Goal: Browse casually

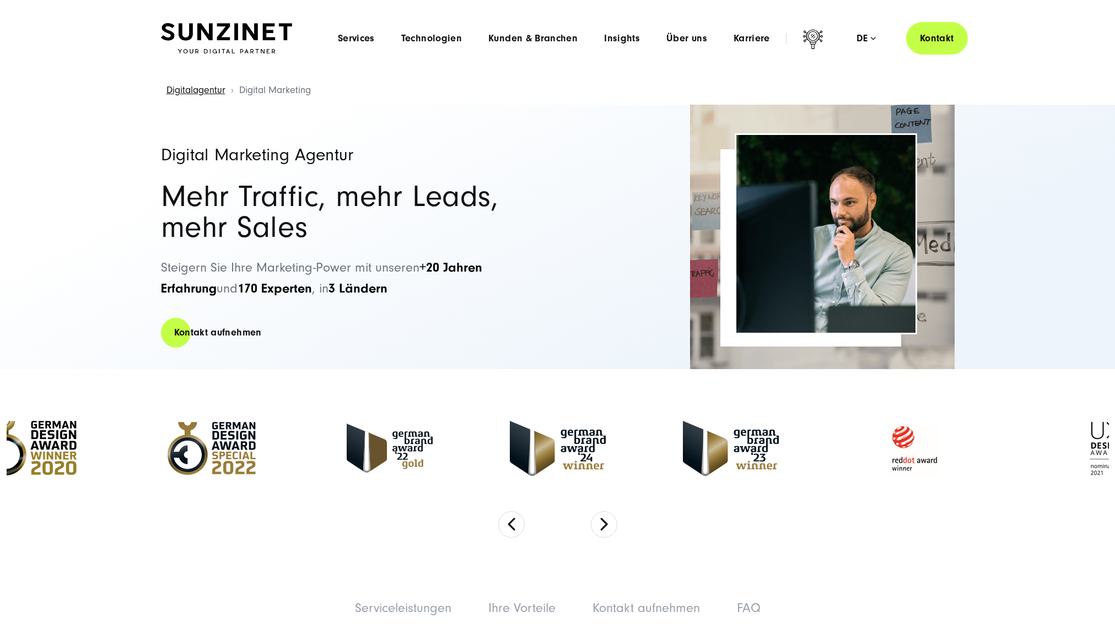
click at [760, 584] on button "Alle ablehnen" at bounding box center [758, 582] width 85 height 25
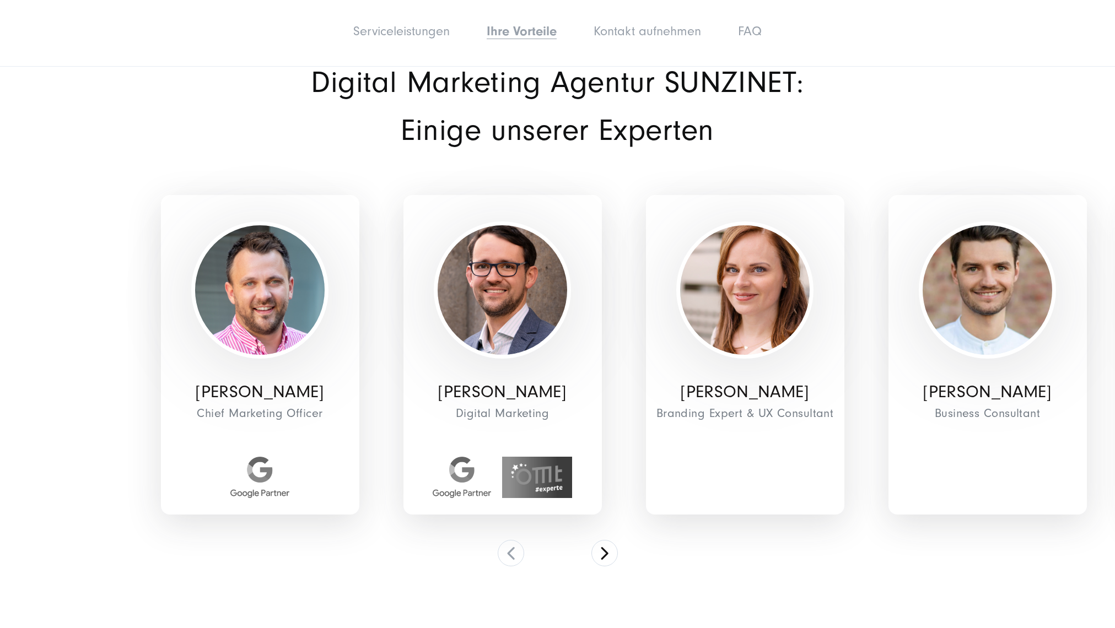
scroll to position [4437, 0]
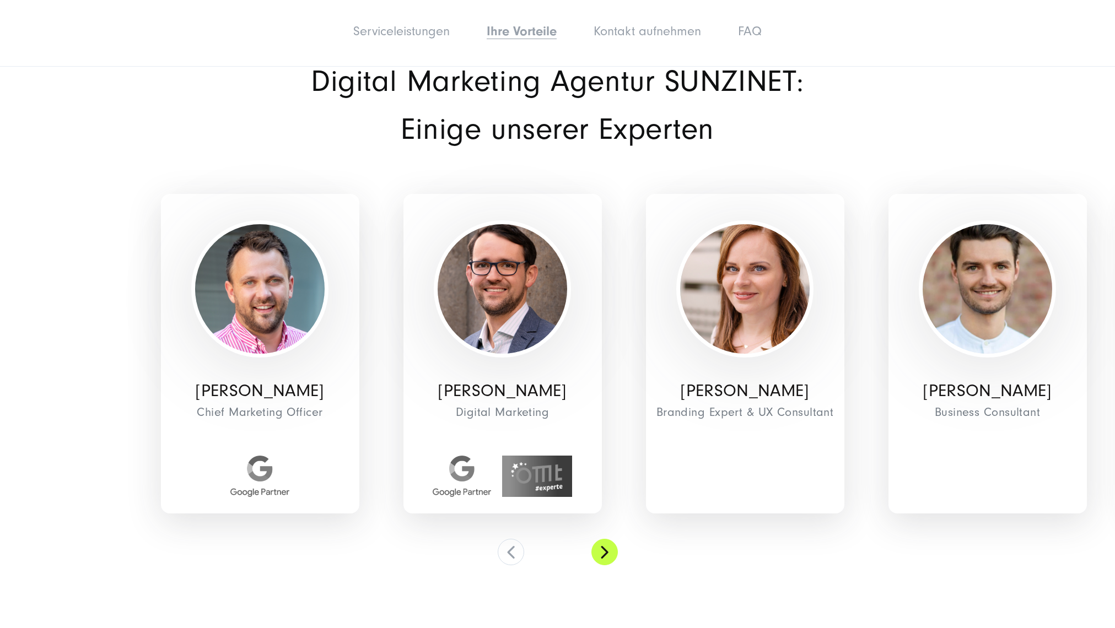
click at [606, 539] on button at bounding box center [605, 552] width 26 height 26
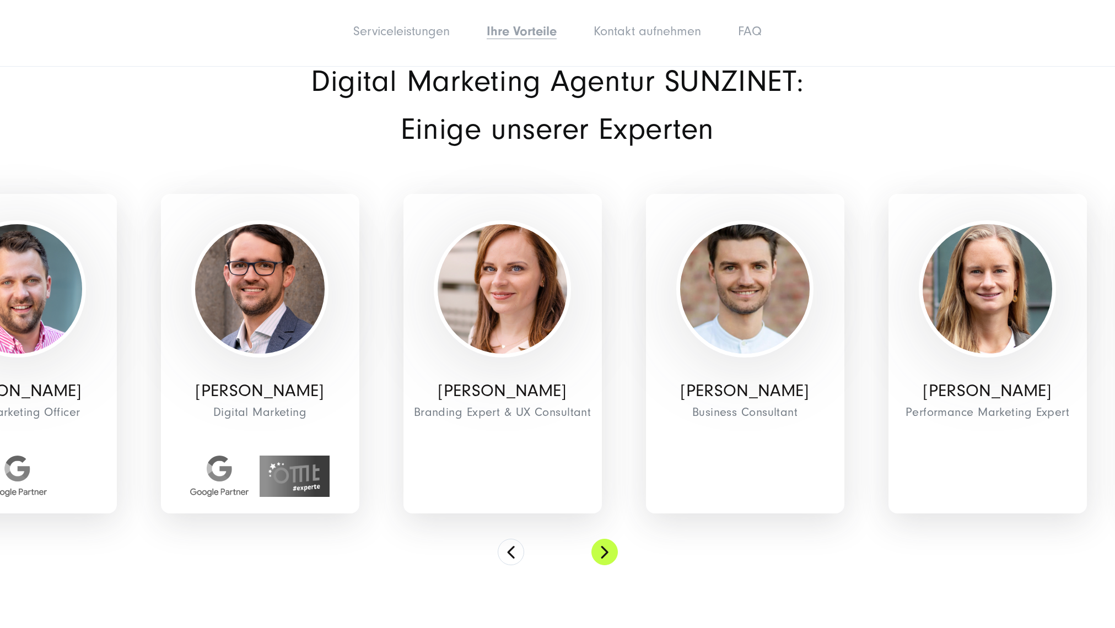
click at [606, 539] on button at bounding box center [605, 552] width 26 height 26
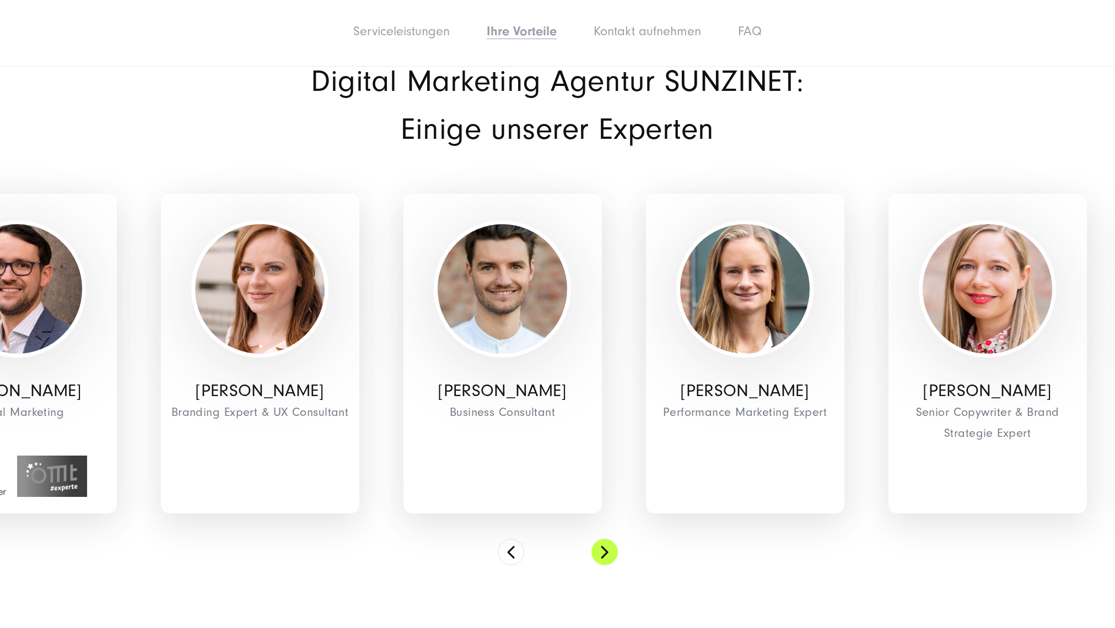
click at [606, 539] on button at bounding box center [605, 552] width 26 height 26
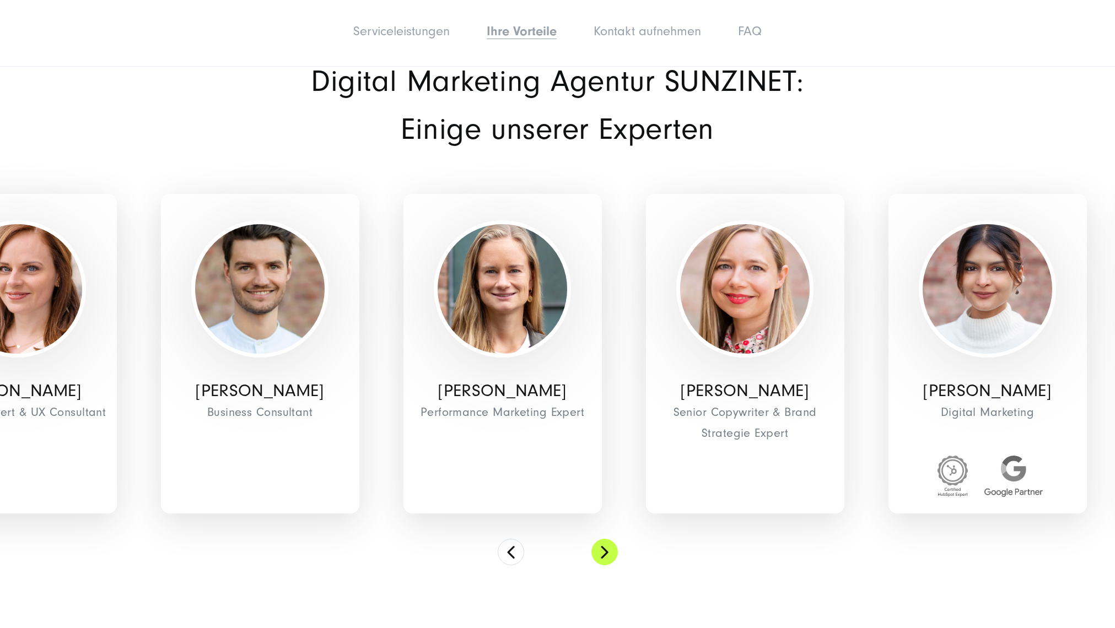
click at [606, 539] on button at bounding box center [605, 552] width 26 height 26
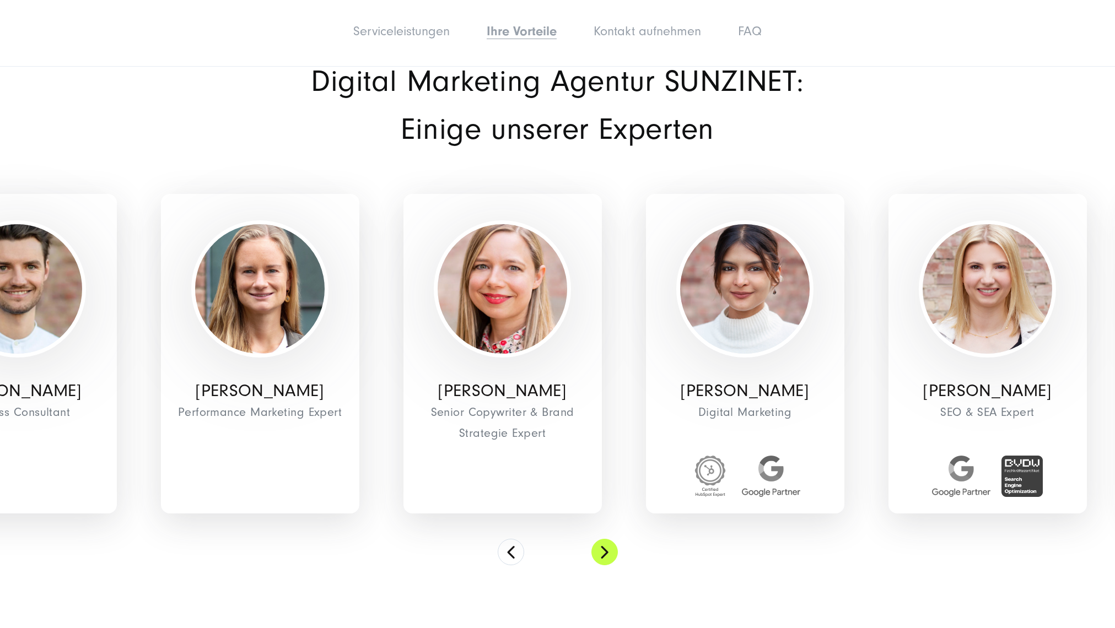
click at [606, 539] on button at bounding box center [605, 552] width 26 height 26
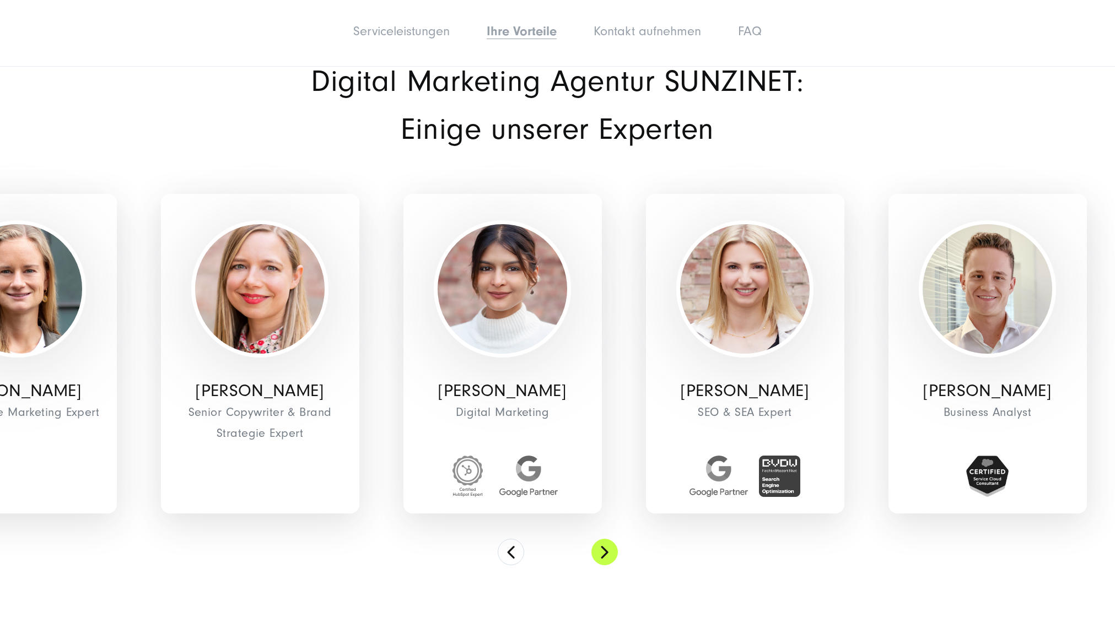
click at [606, 539] on button at bounding box center [605, 552] width 26 height 26
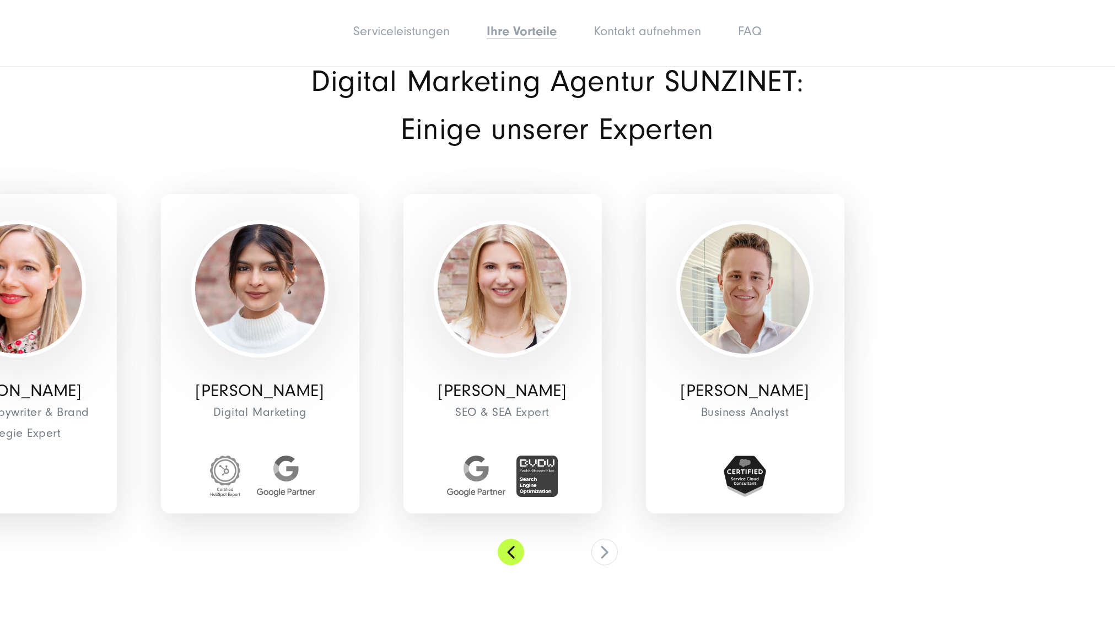
click at [514, 539] on button at bounding box center [511, 552] width 26 height 26
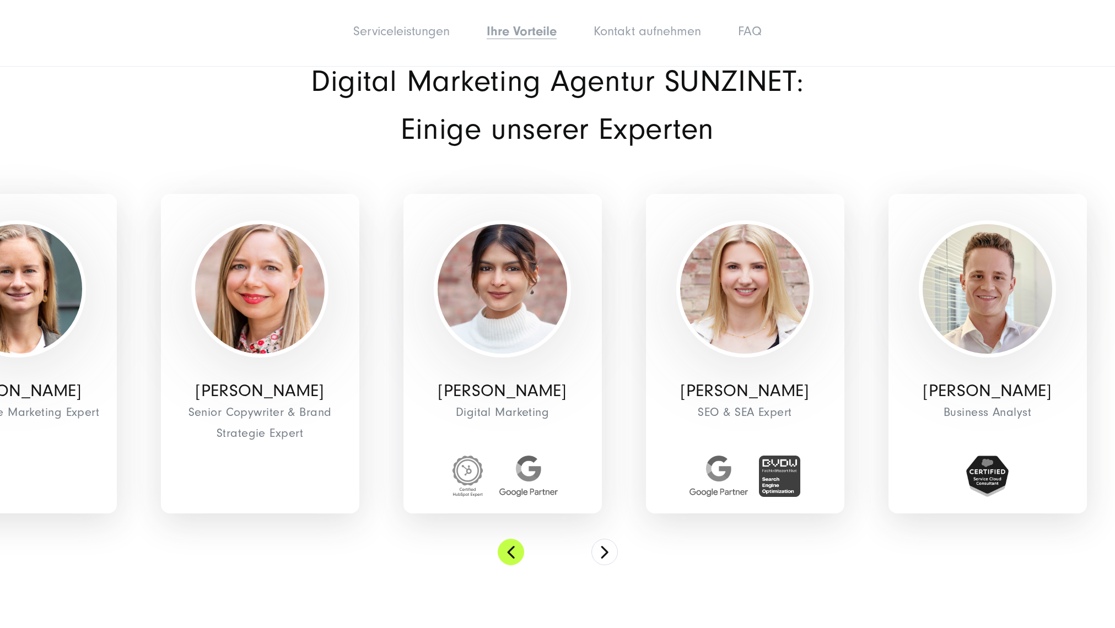
click at [514, 539] on button at bounding box center [511, 552] width 26 height 26
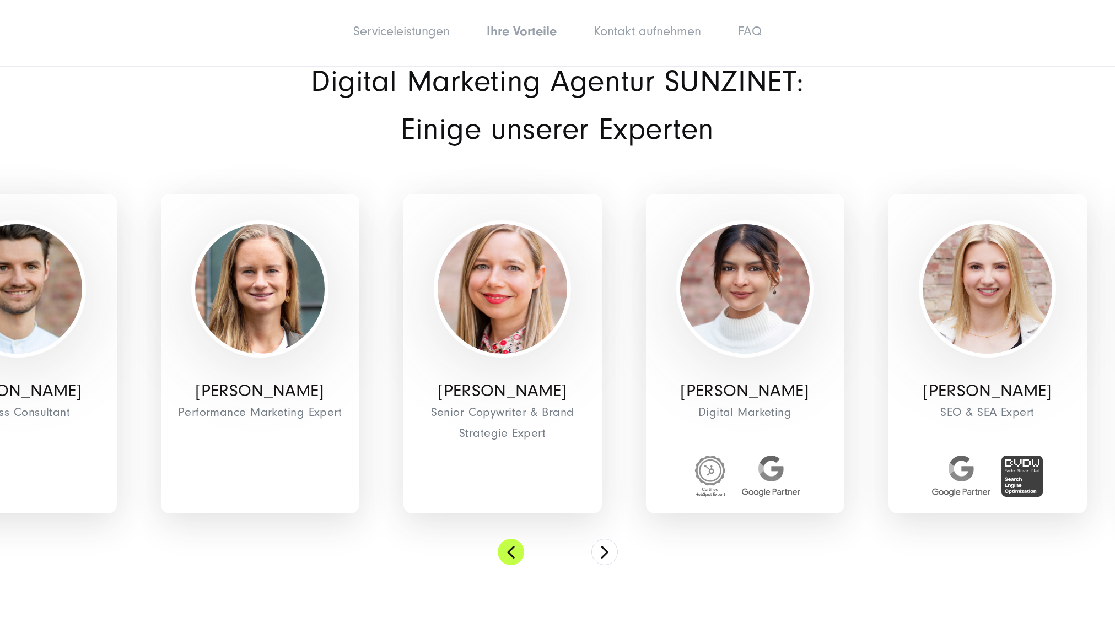
click at [514, 539] on button at bounding box center [511, 552] width 26 height 26
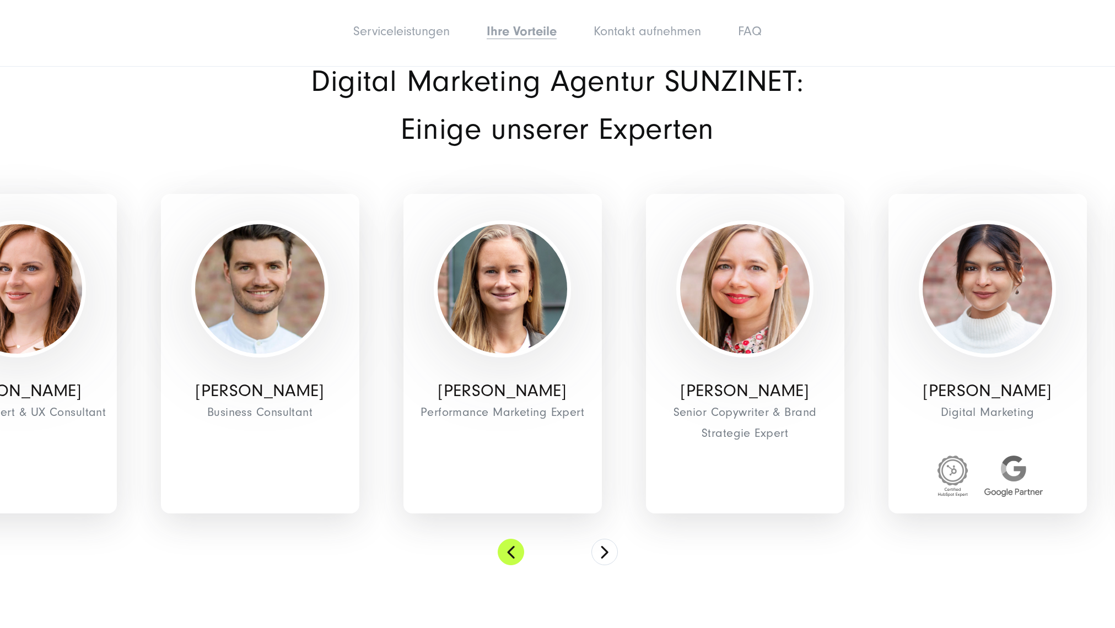
click at [514, 539] on button at bounding box center [511, 552] width 26 height 26
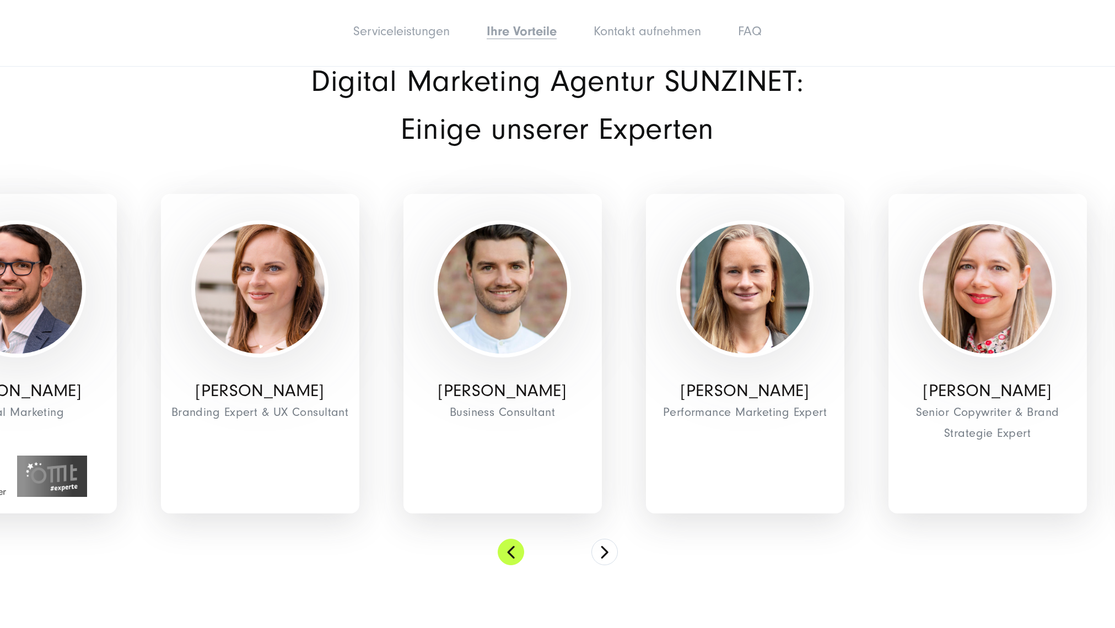
click at [514, 539] on button at bounding box center [511, 552] width 26 height 26
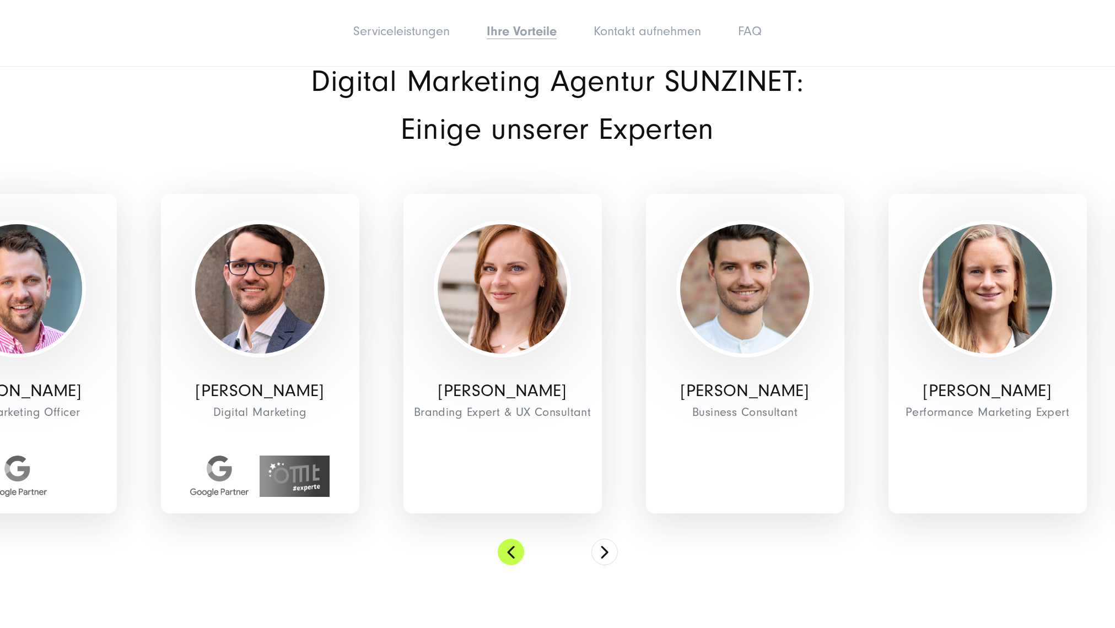
click at [514, 539] on button at bounding box center [511, 552] width 26 height 26
